Goal: Task Accomplishment & Management: Use online tool/utility

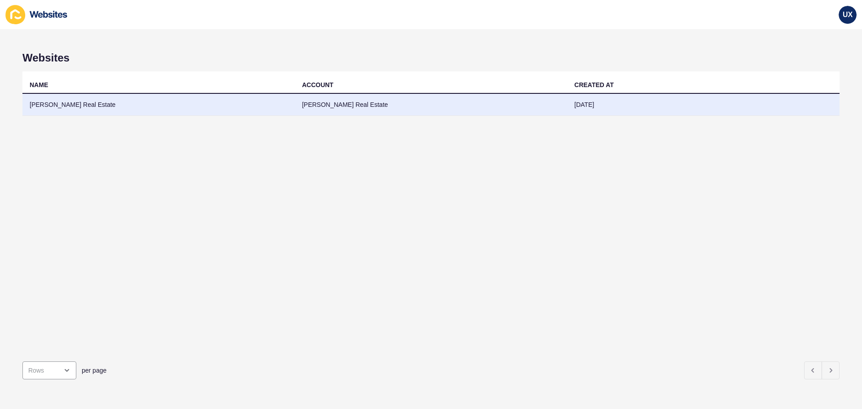
click at [365, 105] on td "[PERSON_NAME] Real Estate" at bounding box center [431, 105] width 272 height 22
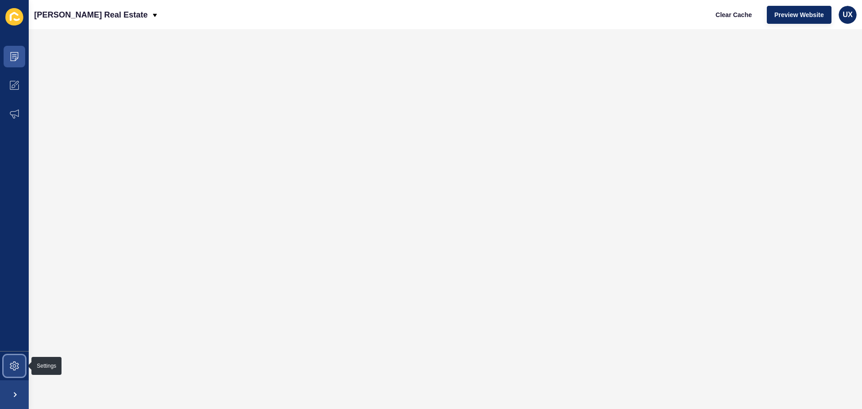
click at [19, 369] on span at bounding box center [14, 365] width 29 height 29
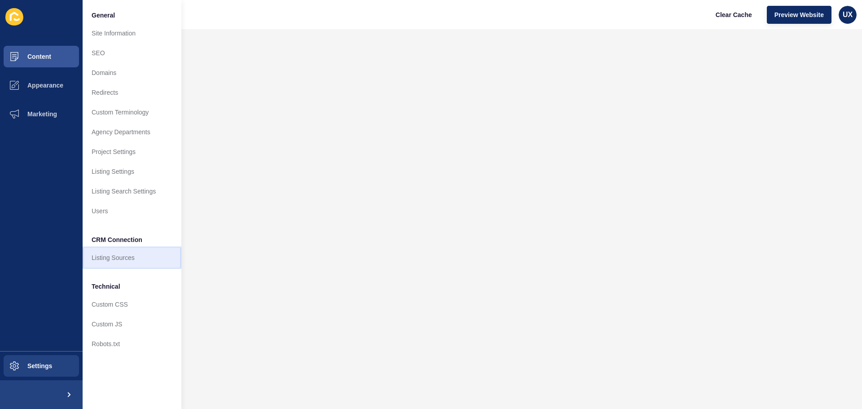
click at [123, 263] on link "Listing Sources" at bounding box center [132, 258] width 99 height 20
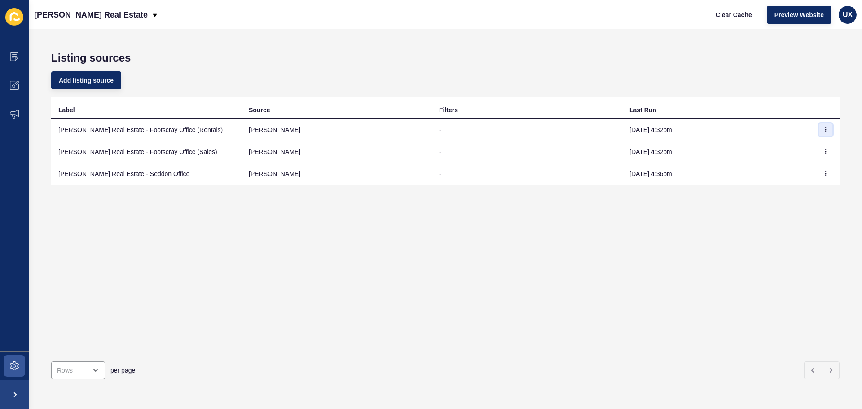
click at [823, 130] on icon "button" at bounding box center [825, 129] width 5 height 5
click at [805, 152] on link "Sync now" at bounding box center [794, 148] width 63 height 20
click at [824, 152] on button "button" at bounding box center [825, 151] width 13 height 13
click at [809, 164] on link "Sync now" at bounding box center [794, 170] width 63 height 20
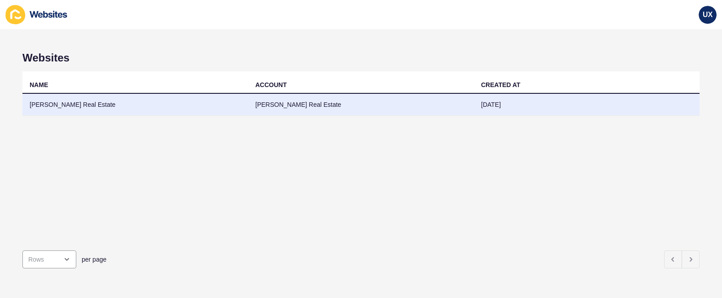
drag, startPoint x: 433, startPoint y: 114, endPoint x: 434, endPoint y: 106, distance: 7.8
click at [434, 106] on td "[PERSON_NAME] Real Estate" at bounding box center [361, 105] width 226 height 22
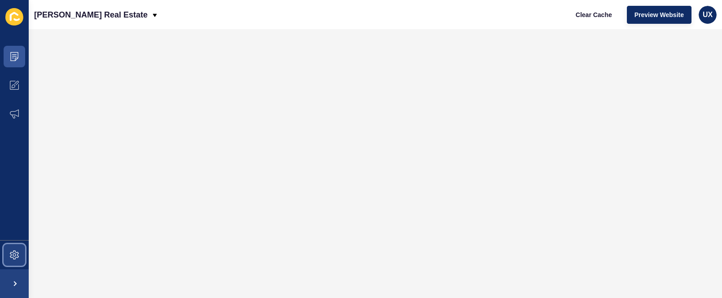
click at [20, 256] on span at bounding box center [14, 255] width 29 height 29
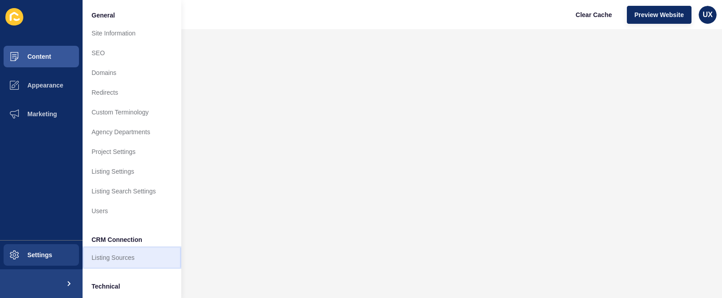
click at [123, 256] on link "Listing Sources" at bounding box center [132, 258] width 99 height 20
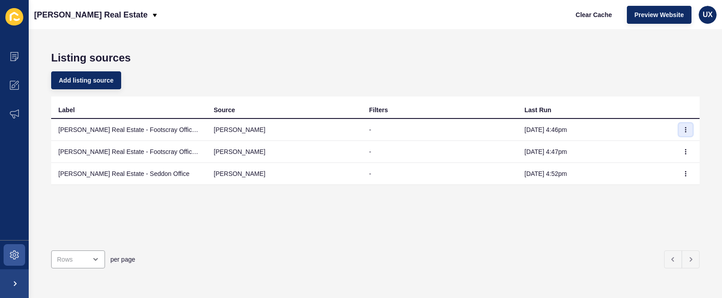
click at [686, 129] on icon "button" at bounding box center [686, 129] width 0 height 4
click at [674, 152] on link "Sync now" at bounding box center [654, 148] width 63 height 20
click at [683, 152] on icon "button" at bounding box center [685, 151] width 5 height 5
click at [662, 169] on link "Sync now" at bounding box center [654, 170] width 63 height 20
